Goal: Transaction & Acquisition: Download file/media

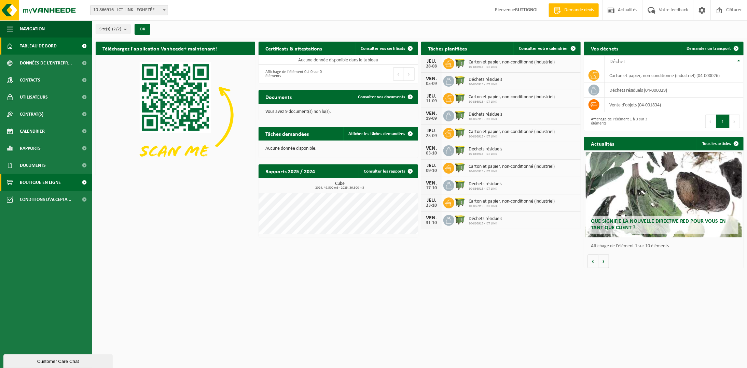
click at [41, 183] on span "Boutique en ligne" at bounding box center [40, 182] width 41 height 17
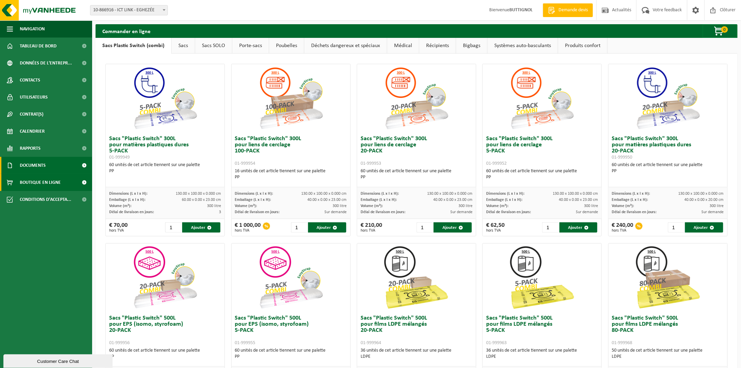
click at [45, 166] on span "Documents" at bounding box center [33, 165] width 26 height 17
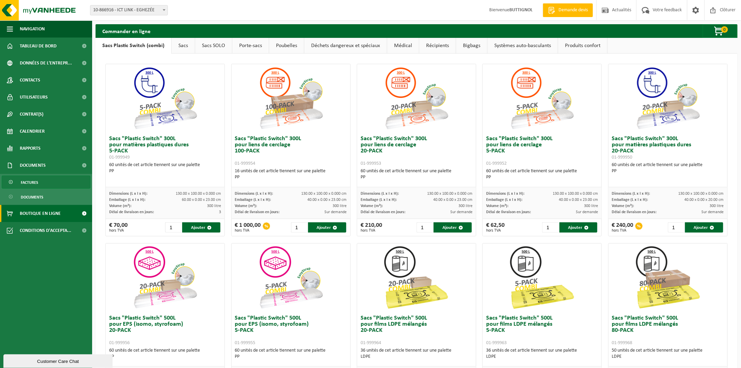
click at [41, 182] on link "Factures" at bounding box center [46, 182] width 89 height 13
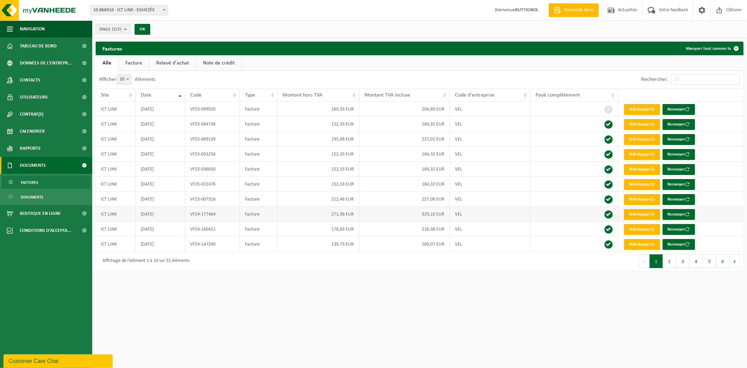
click at [633, 213] on link "Télécharger" at bounding box center [642, 214] width 36 height 11
click at [32, 214] on span "Boutique en ligne" at bounding box center [40, 213] width 41 height 17
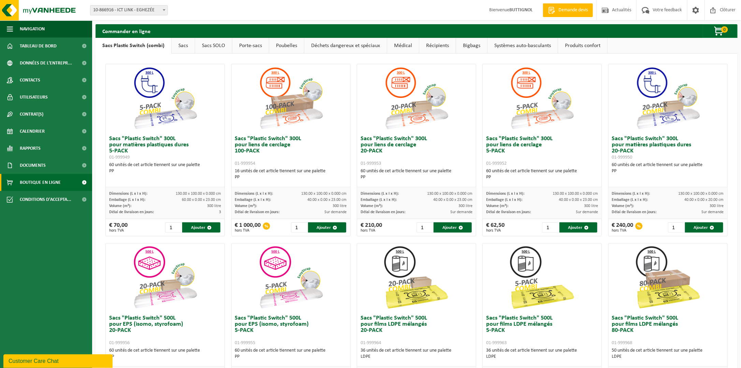
click at [187, 44] on link "Sacs" at bounding box center [183, 46] width 23 height 16
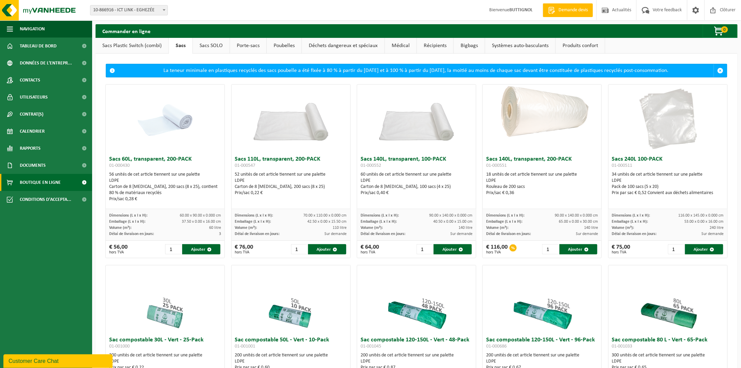
click at [214, 47] on link "Sacs SOLO" at bounding box center [211, 46] width 37 height 16
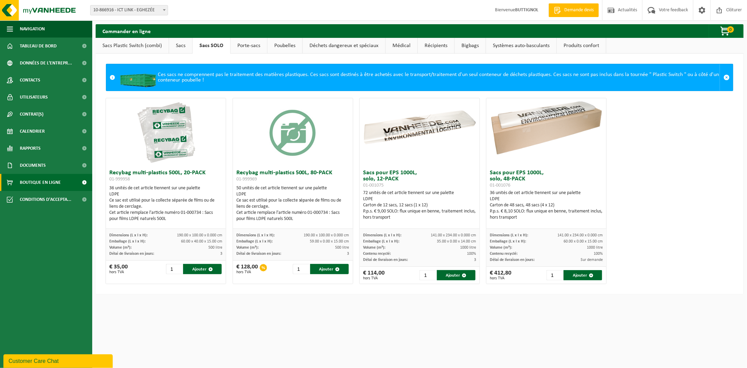
click at [250, 46] on link "Porte-sacs" at bounding box center [248, 46] width 37 height 16
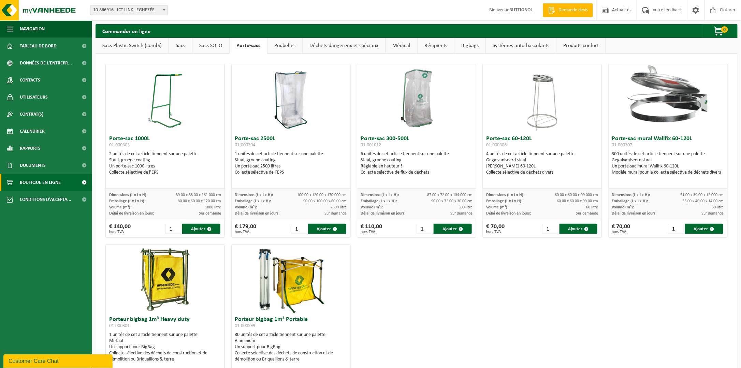
click at [278, 46] on link "Poubelles" at bounding box center [285, 46] width 35 height 16
